Goal: Check status: Check status

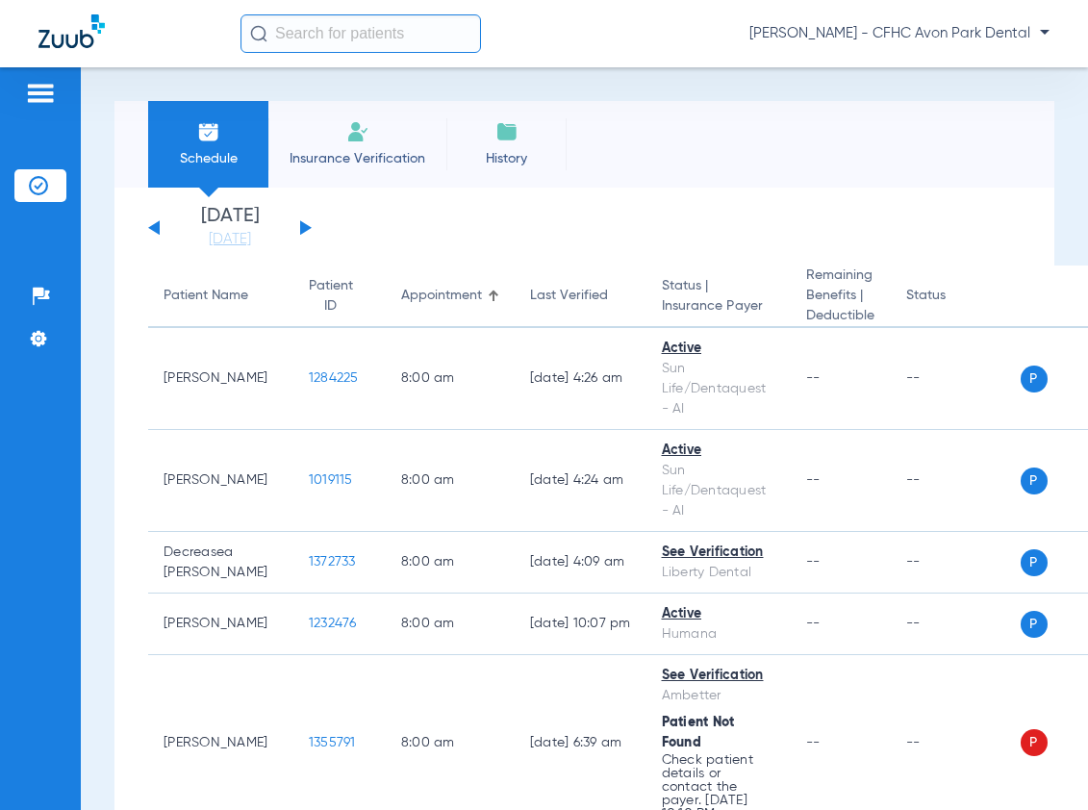
click at [292, 219] on div "[DATE] [DATE] [DATE] [DATE] [DATE] [DATE] [DATE] [DATE] [DATE] [DATE] [DATE] [D…" at bounding box center [230, 228] width 164 height 42
click at [299, 224] on div "[DATE] [DATE] [DATE] [DATE] [DATE] [DATE] [DATE] [DATE] [DATE] [DATE] [DATE] [D…" at bounding box center [230, 228] width 164 height 42
click at [299, 219] on div "[DATE] [DATE] [DATE] [DATE] [DATE] [DATE] [DATE] [DATE] [DATE] [DATE] [DATE] [D…" at bounding box center [230, 228] width 164 height 42
click at [304, 224] on button at bounding box center [306, 227] width 12 height 14
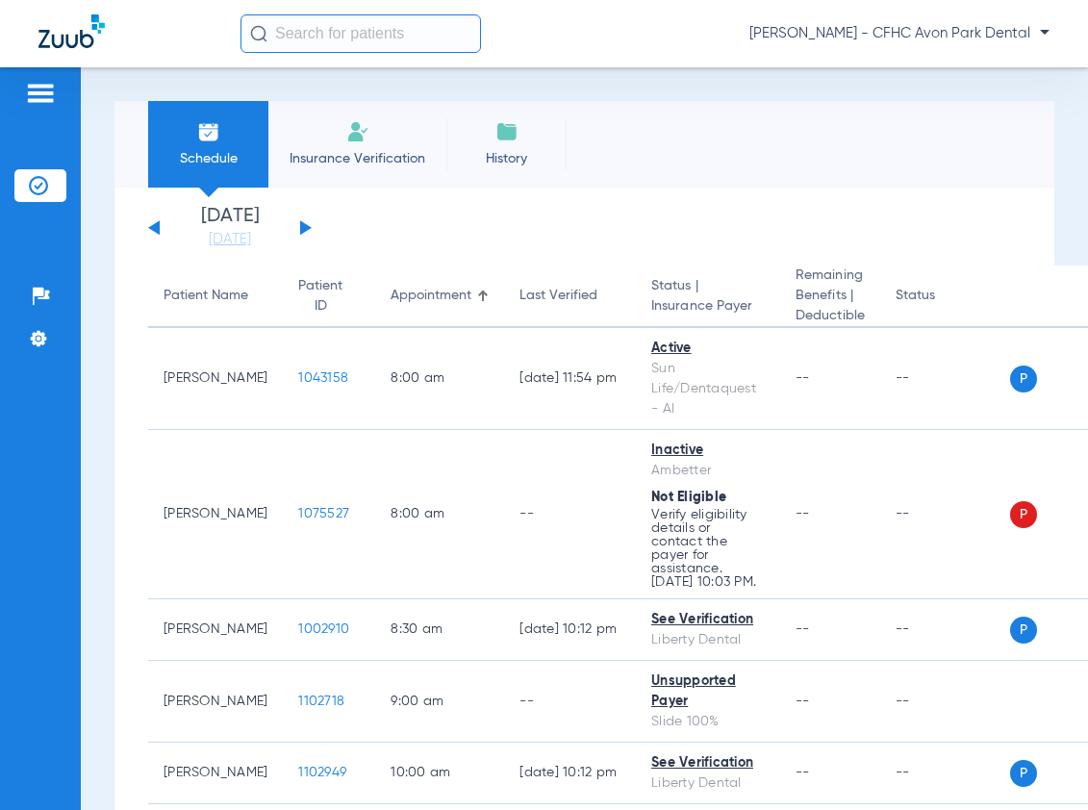
click at [345, 38] on input "text" at bounding box center [361, 33] width 241 height 38
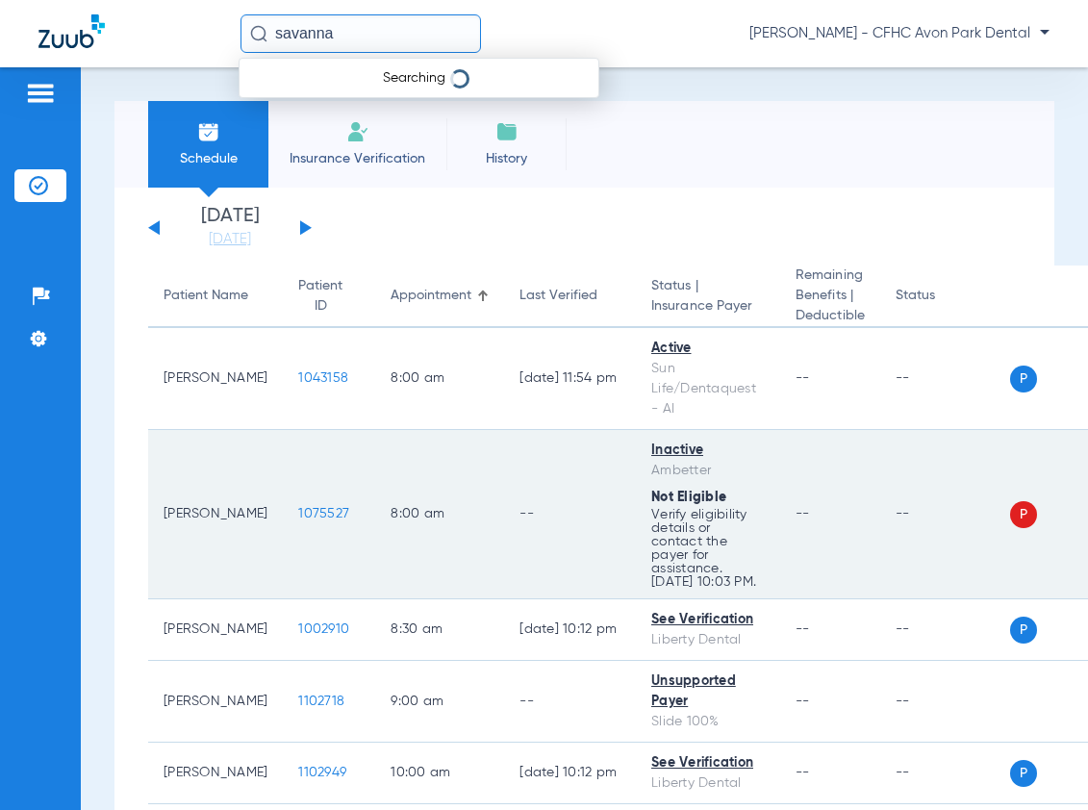
type input "savanna"
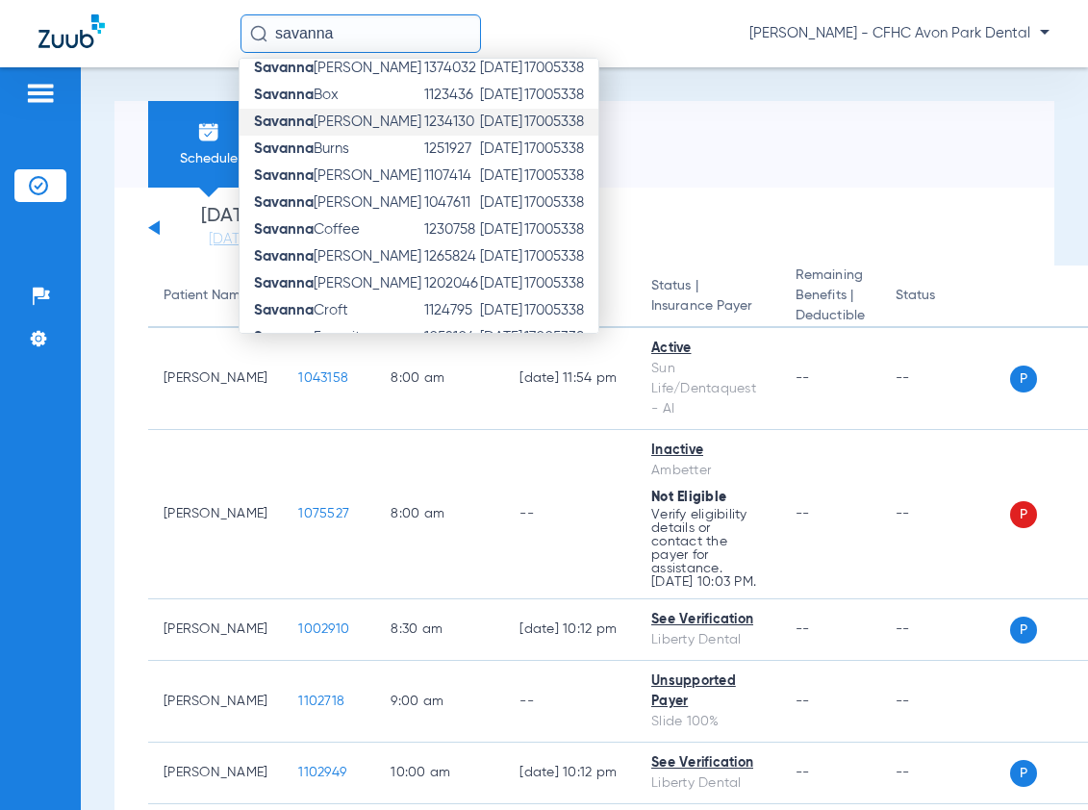
scroll to position [192, 0]
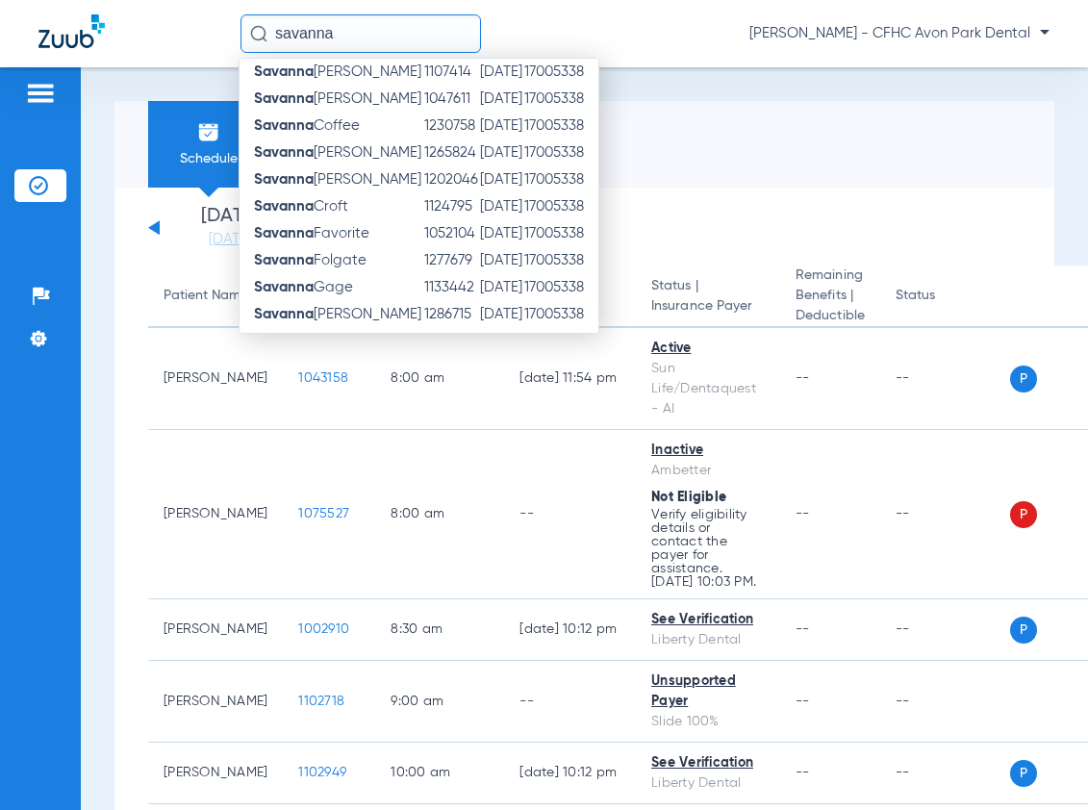
click at [393, 37] on input "savanna" at bounding box center [361, 33] width 241 height 38
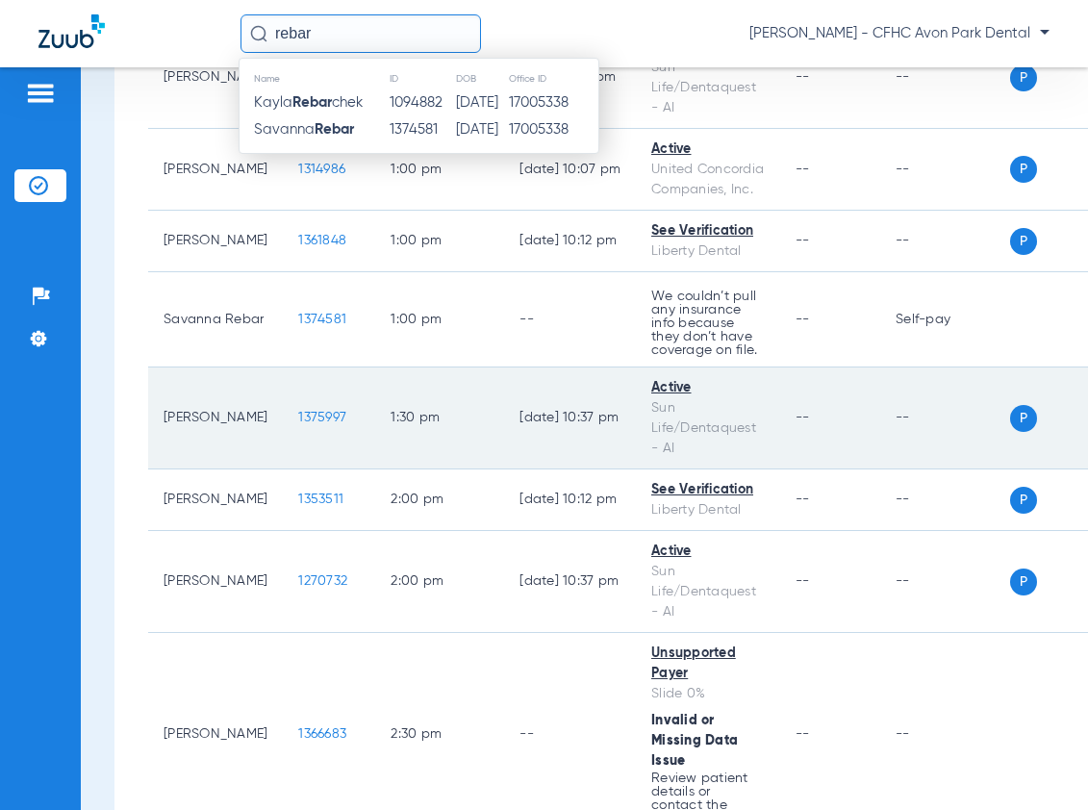
scroll to position [1576, 0]
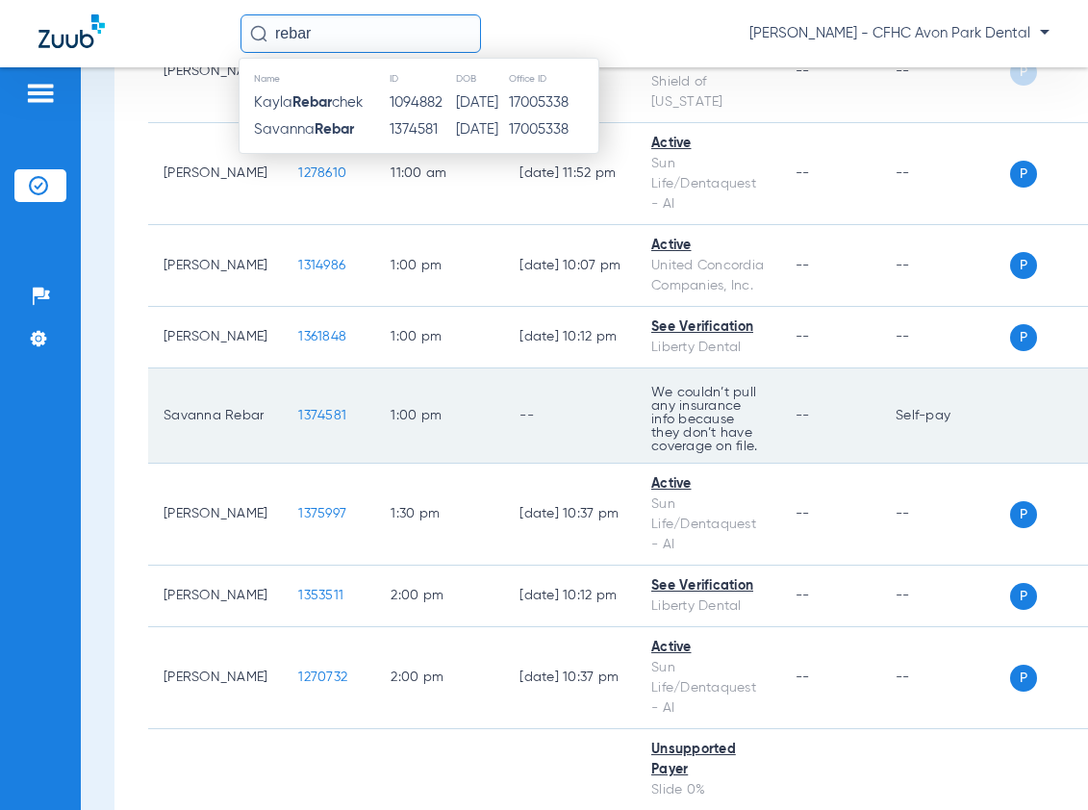
type input "rebar"
click at [298, 409] on span "1374581" at bounding box center [322, 415] width 48 height 13
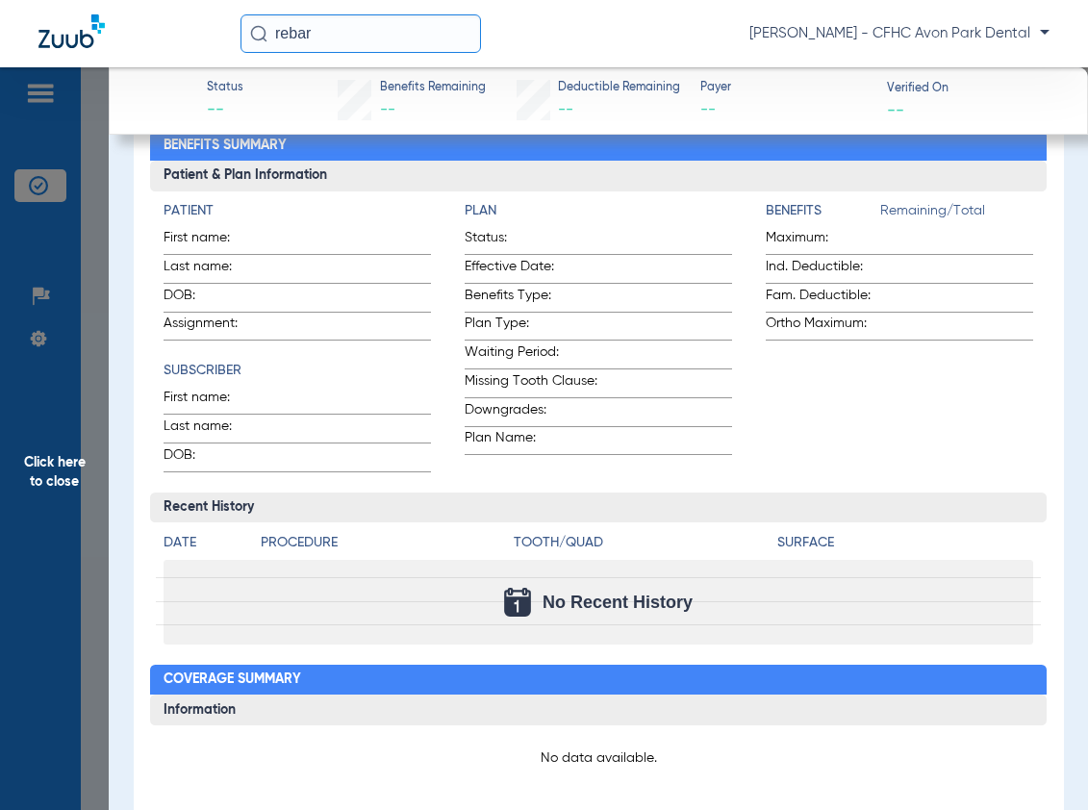
scroll to position [0, 0]
